Goal: Task Accomplishment & Management: Complete application form

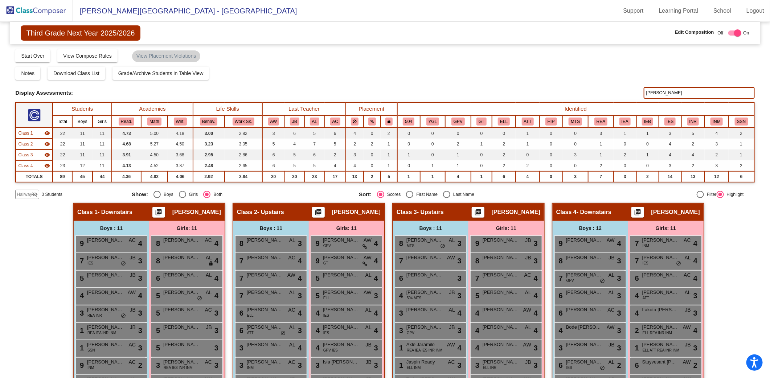
scroll to position [76, 0]
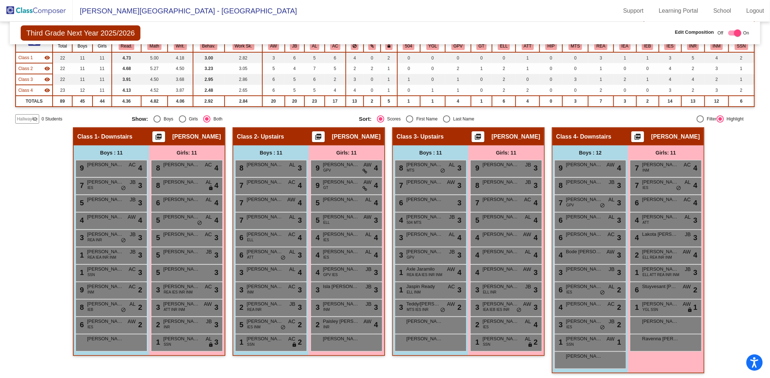
click at [58, 13] on img at bounding box center [36, 10] width 73 height 21
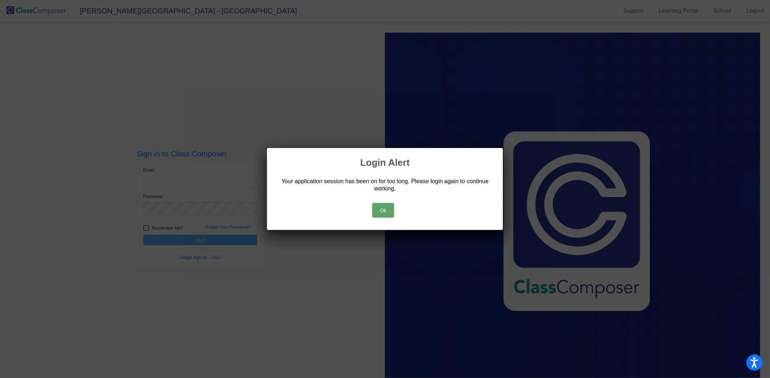
click at [385, 209] on button "Ok" at bounding box center [383, 210] width 22 height 15
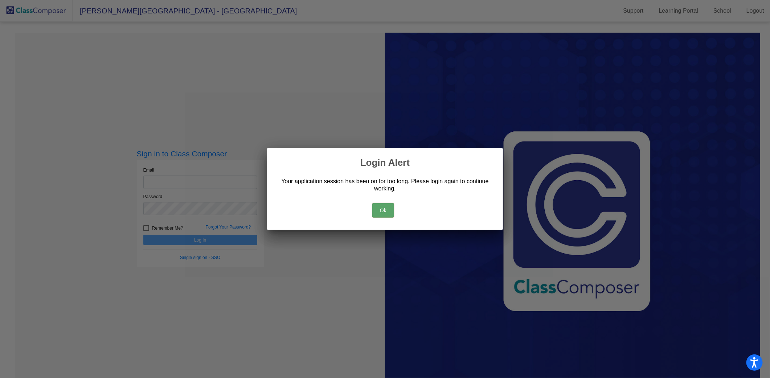
click at [390, 211] on button "Ok" at bounding box center [383, 210] width 22 height 15
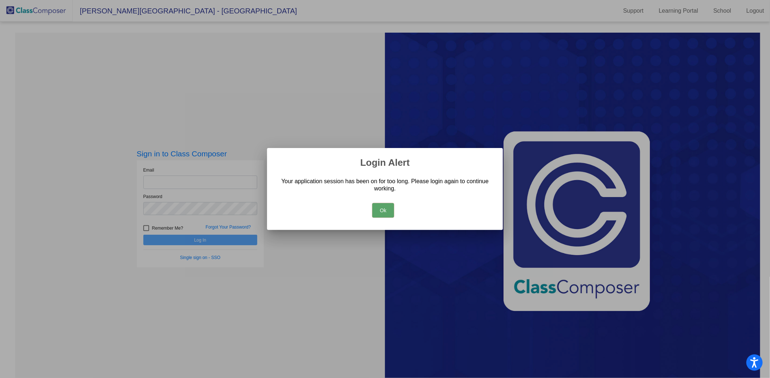
click at [382, 211] on button "Ok" at bounding box center [383, 210] width 22 height 15
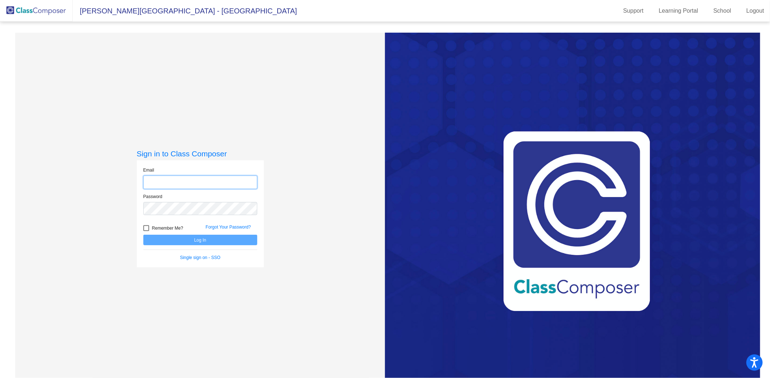
click at [189, 177] on input "email" at bounding box center [200, 182] width 114 height 13
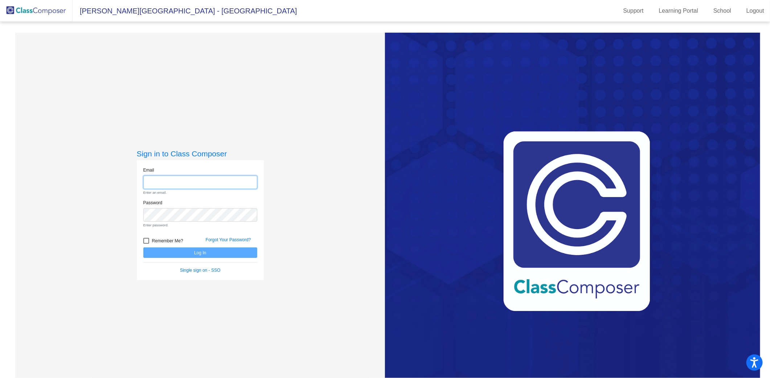
type input "[PERSON_NAME][EMAIL_ADDRESS][PERSON_NAME][DOMAIN_NAME]"
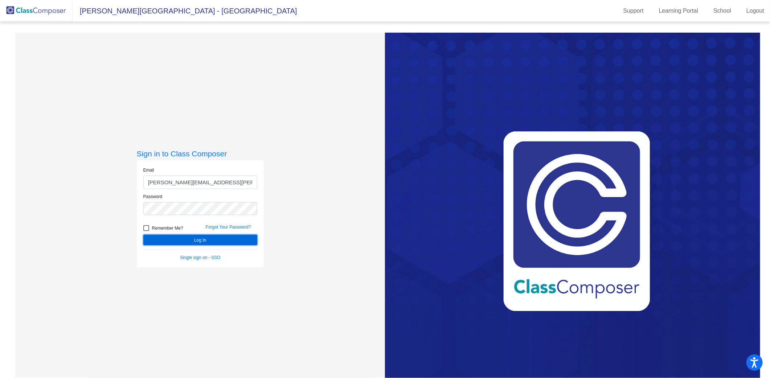
click at [224, 242] on button "Log In" at bounding box center [200, 240] width 114 height 11
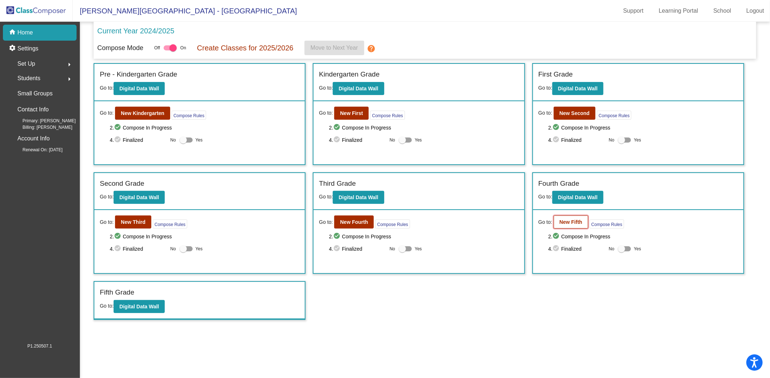
click at [564, 225] on button "New Fifth" at bounding box center [571, 222] width 34 height 13
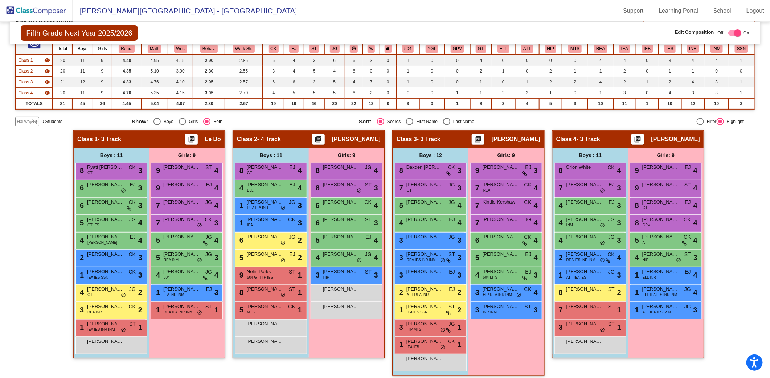
scroll to position [76, 0]
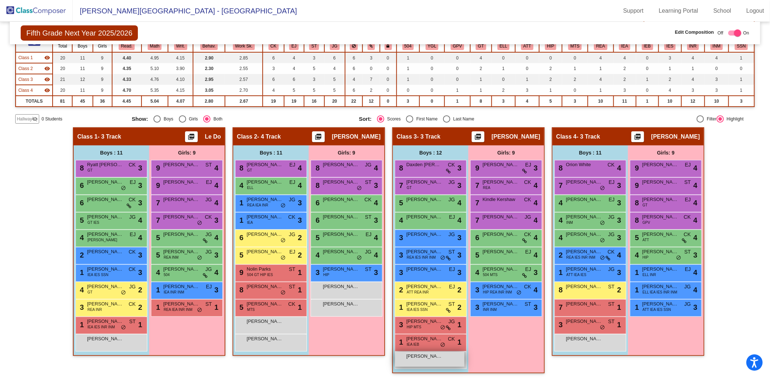
click at [432, 359] on div "[PERSON_NAME] lock do_not_disturb_alt" at bounding box center [429, 359] width 69 height 15
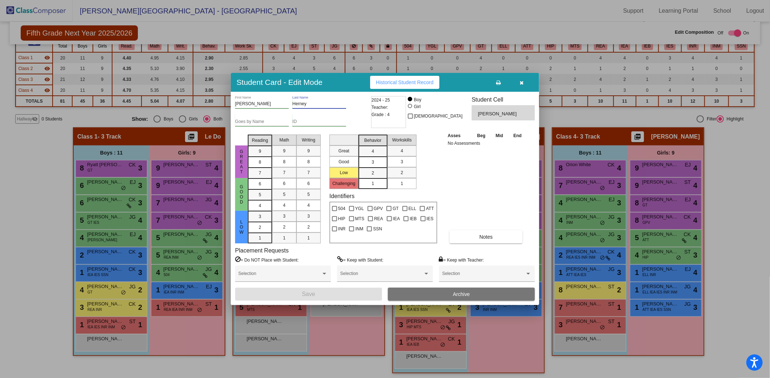
click at [299, 103] on input "Herney" at bounding box center [320, 104] width 54 height 5
type input "Horney"
click at [309, 299] on button "Save" at bounding box center [308, 294] width 147 height 13
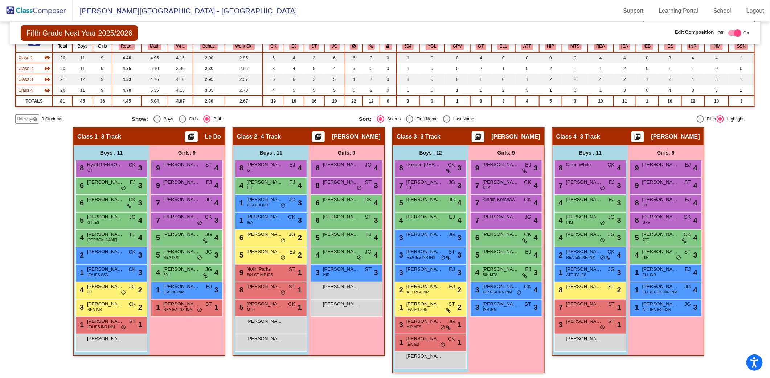
click at [50, 15] on img at bounding box center [36, 10] width 73 height 21
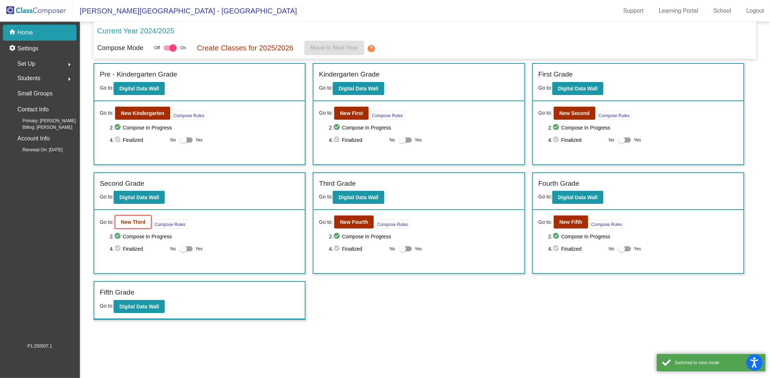
click at [131, 220] on b "New Third" at bounding box center [133, 222] width 25 height 6
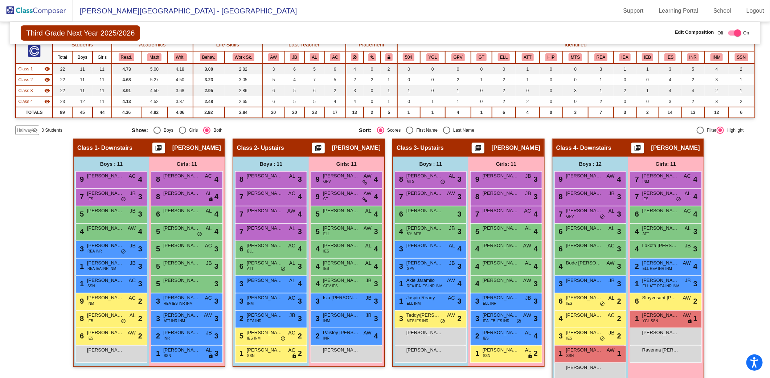
scroll to position [72, 0]
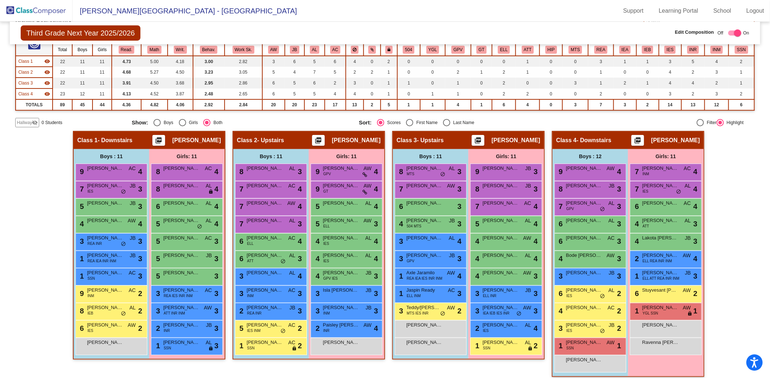
click at [26, 119] on span "Hallway" at bounding box center [24, 122] width 15 height 7
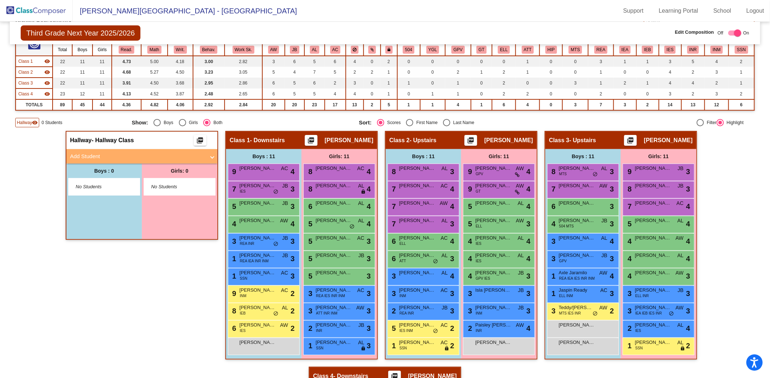
click at [114, 158] on mat-panel-title "Add Student" at bounding box center [137, 156] width 135 height 8
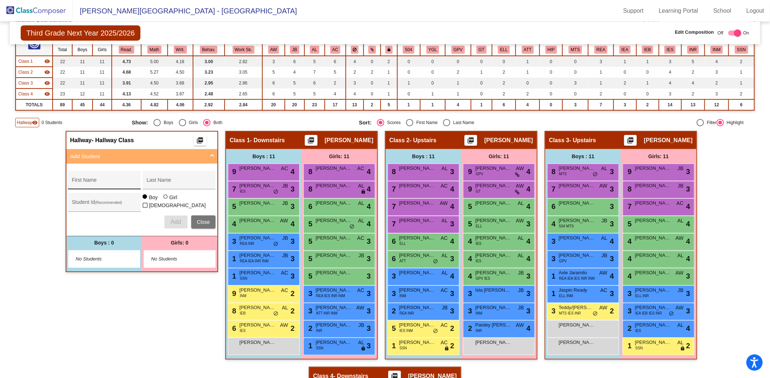
click at [91, 181] on input "First Name" at bounding box center [104, 183] width 65 height 6
type input "Avia"
type input "[PERSON_NAME]"
click at [164, 199] on div at bounding box center [165, 197] width 4 height 4
click at [166, 201] on input "Girl" at bounding box center [166, 200] width 0 height 0
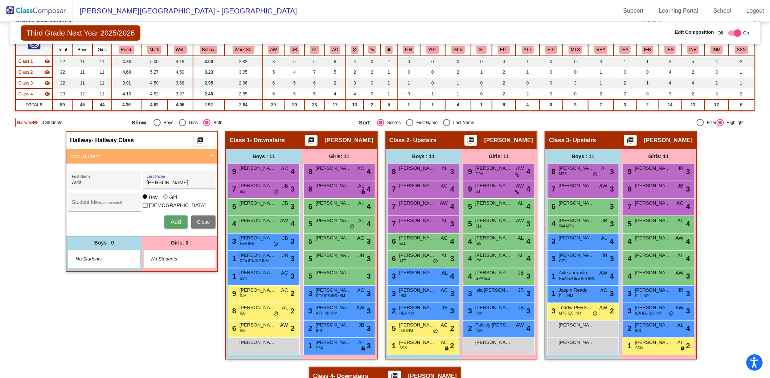
radio input "true"
click at [172, 216] on button "Add" at bounding box center [175, 222] width 23 height 13
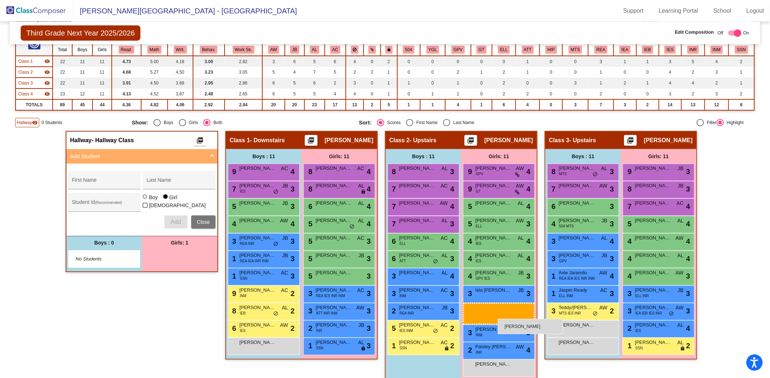
drag, startPoint x: 169, startPoint y: 258, endPoint x: 498, endPoint y: 319, distance: 334.8
